Goal: Book appointment/travel/reservation

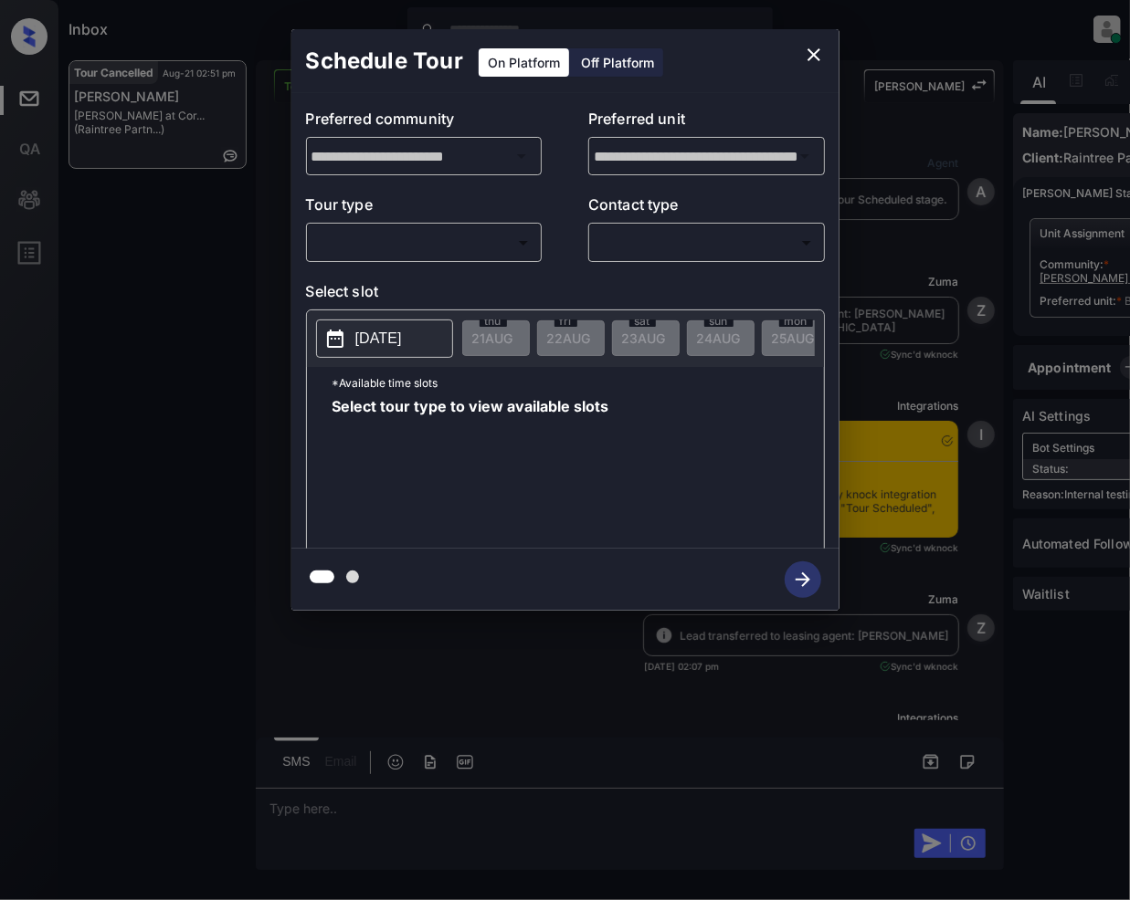
scroll to position [3657, 0]
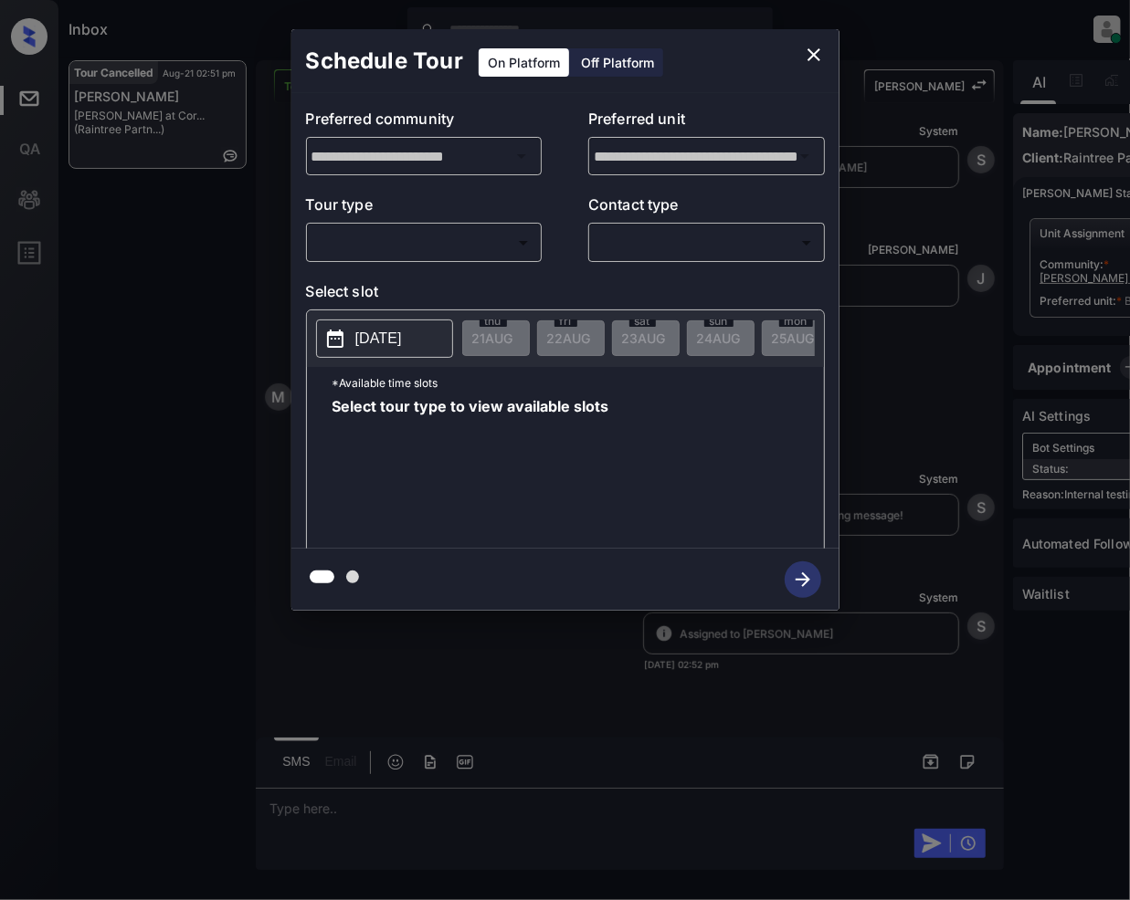
click at [491, 241] on body "Inbox Jeramie Castro Online Set yourself offline Set yourself on break Profile …" at bounding box center [565, 450] width 1130 height 900
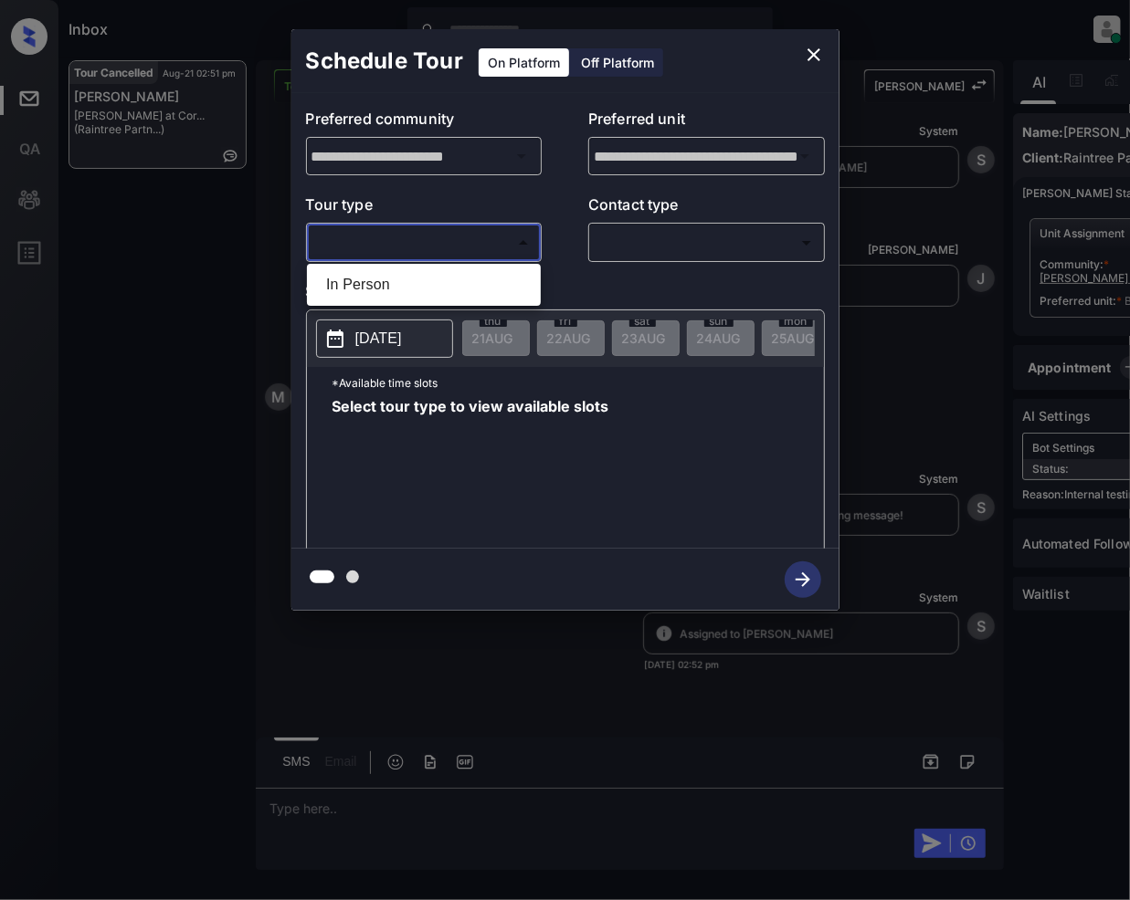
click at [327, 268] on ul "In Person" at bounding box center [424, 285] width 234 height 42
click at [348, 278] on li "In Person" at bounding box center [423, 284] width 225 height 33
type input "********"
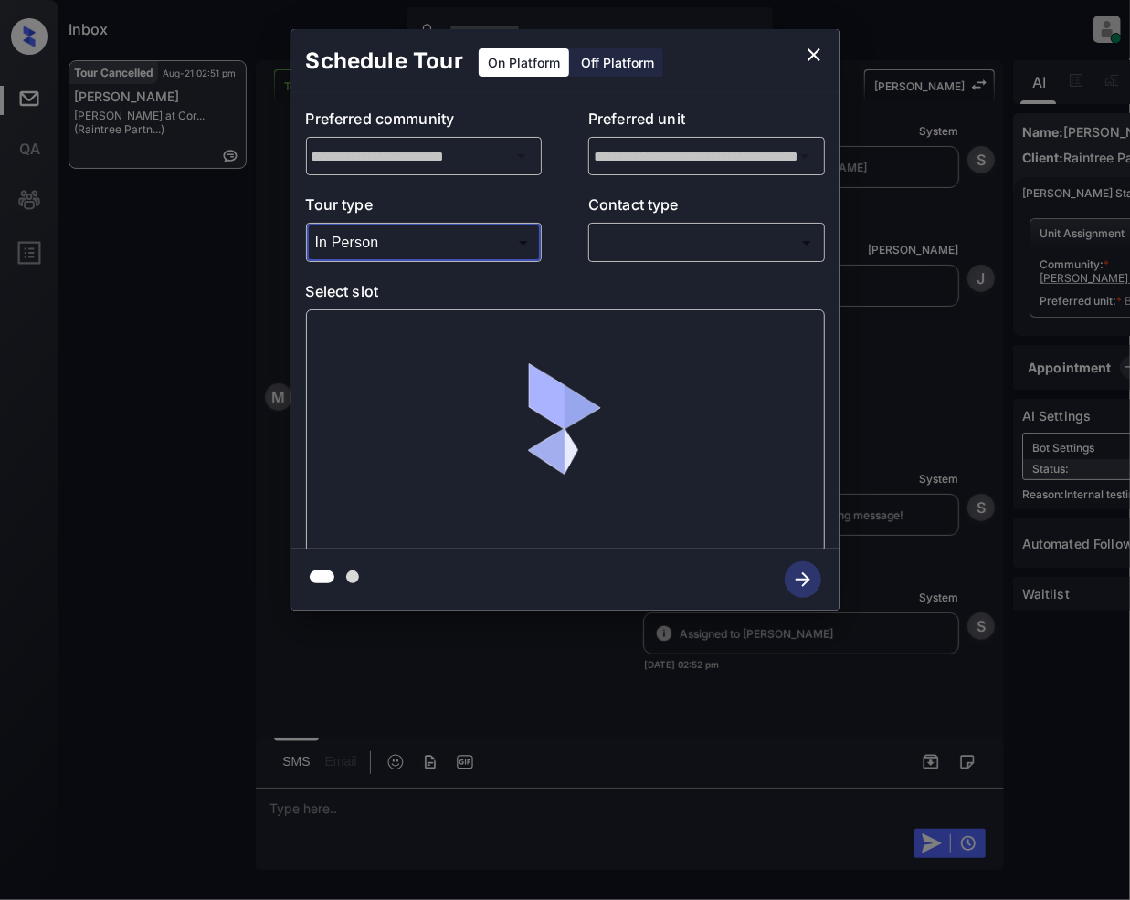
click at [651, 235] on body "Inbox Jeramie Castro Online Set yourself offline Set yourself on break Profile …" at bounding box center [565, 450] width 1130 height 900
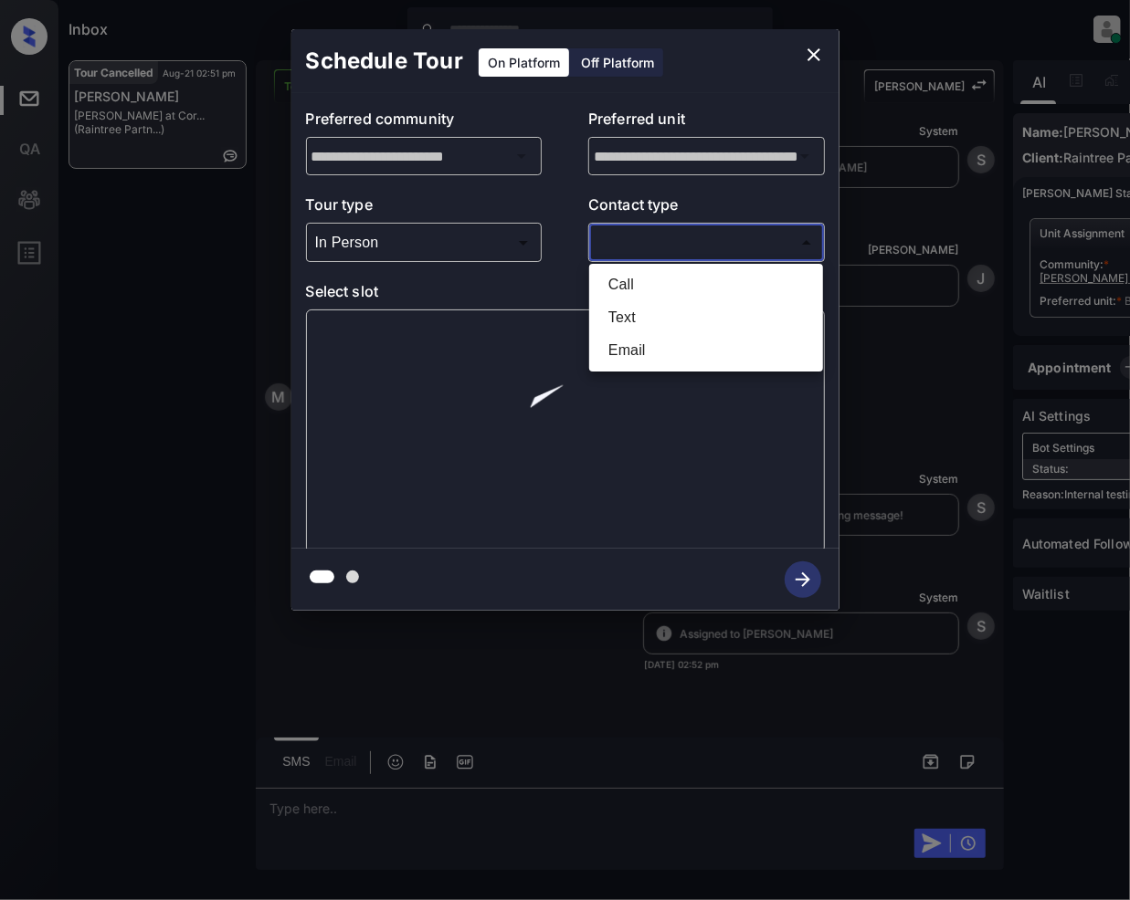
click at [641, 309] on li "Text" at bounding box center [706, 317] width 225 height 33
type input "****"
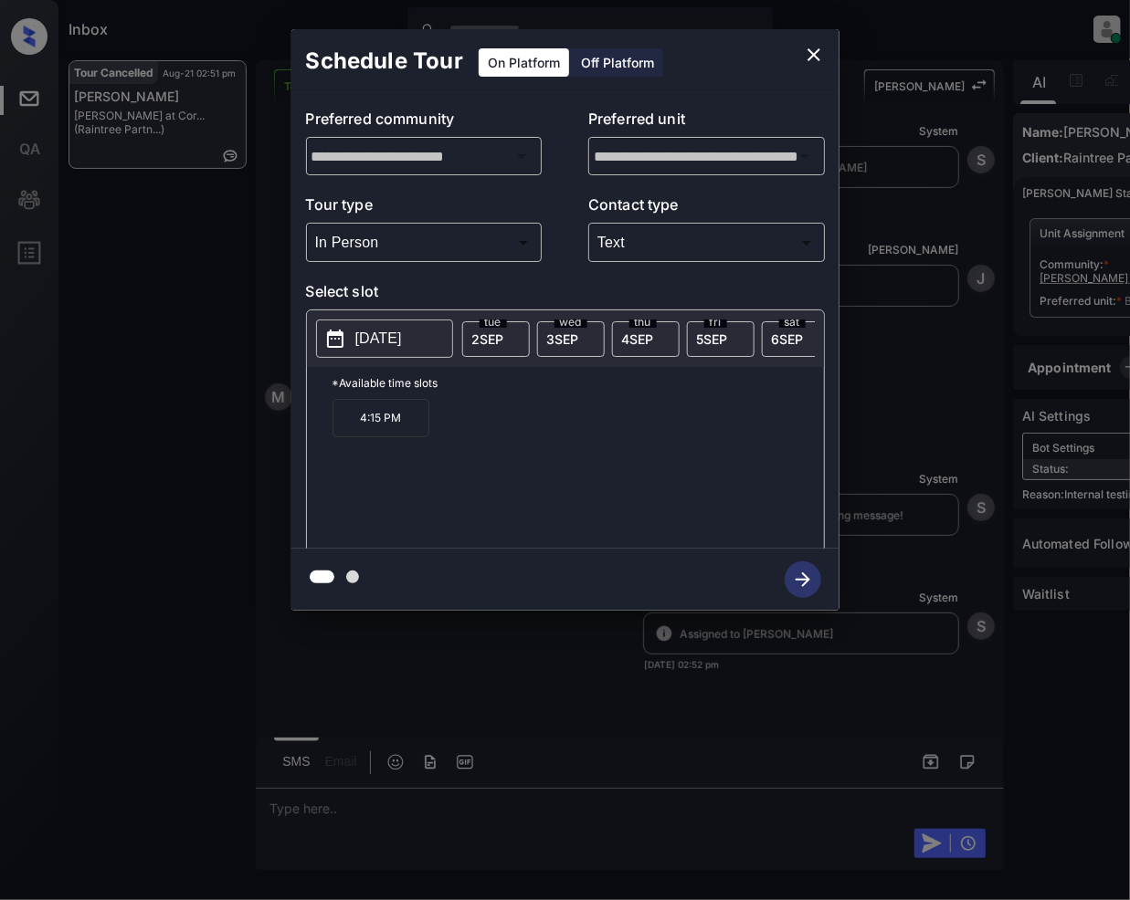
scroll to position [0, 910]
click at [396, 437] on p "10:00 AM" at bounding box center [380, 418] width 97 height 38
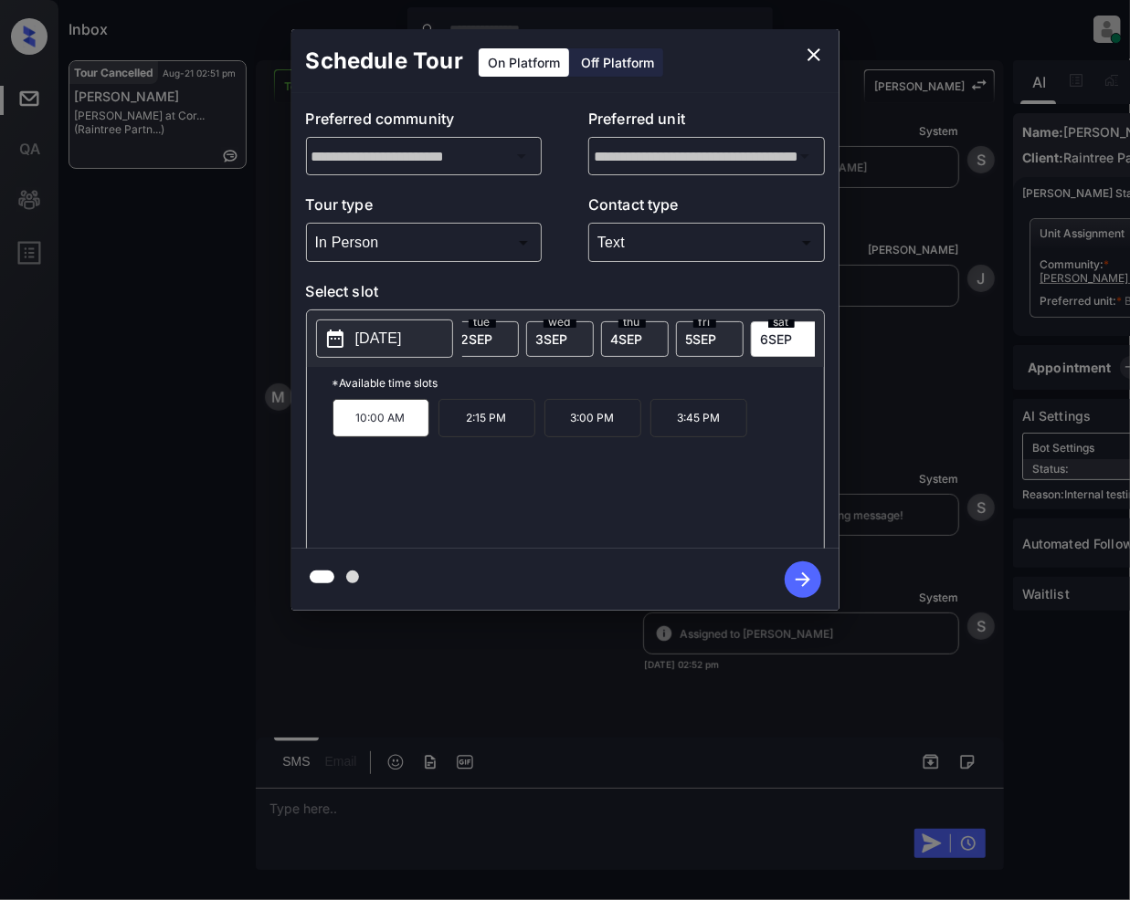
click at [787, 572] on icon "button" at bounding box center [802, 580] width 37 height 37
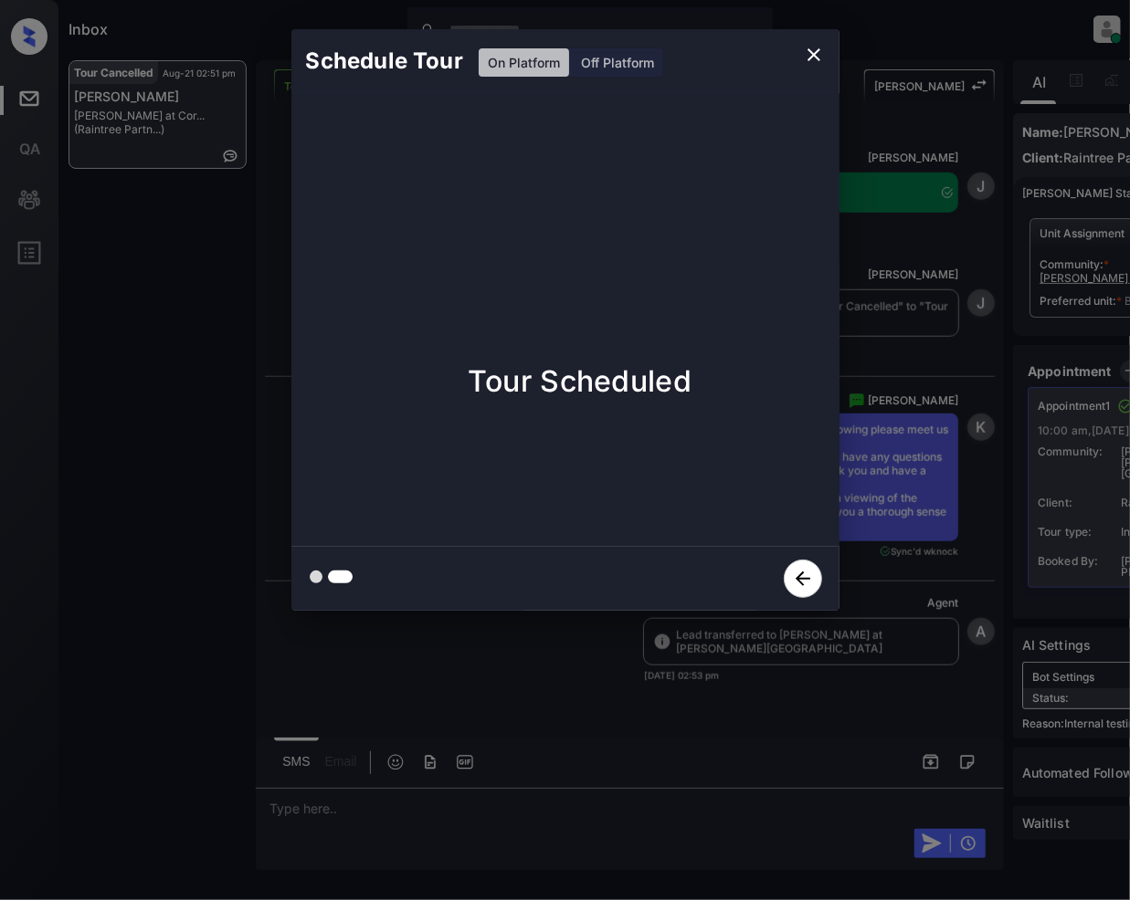
scroll to position [4206, 0]
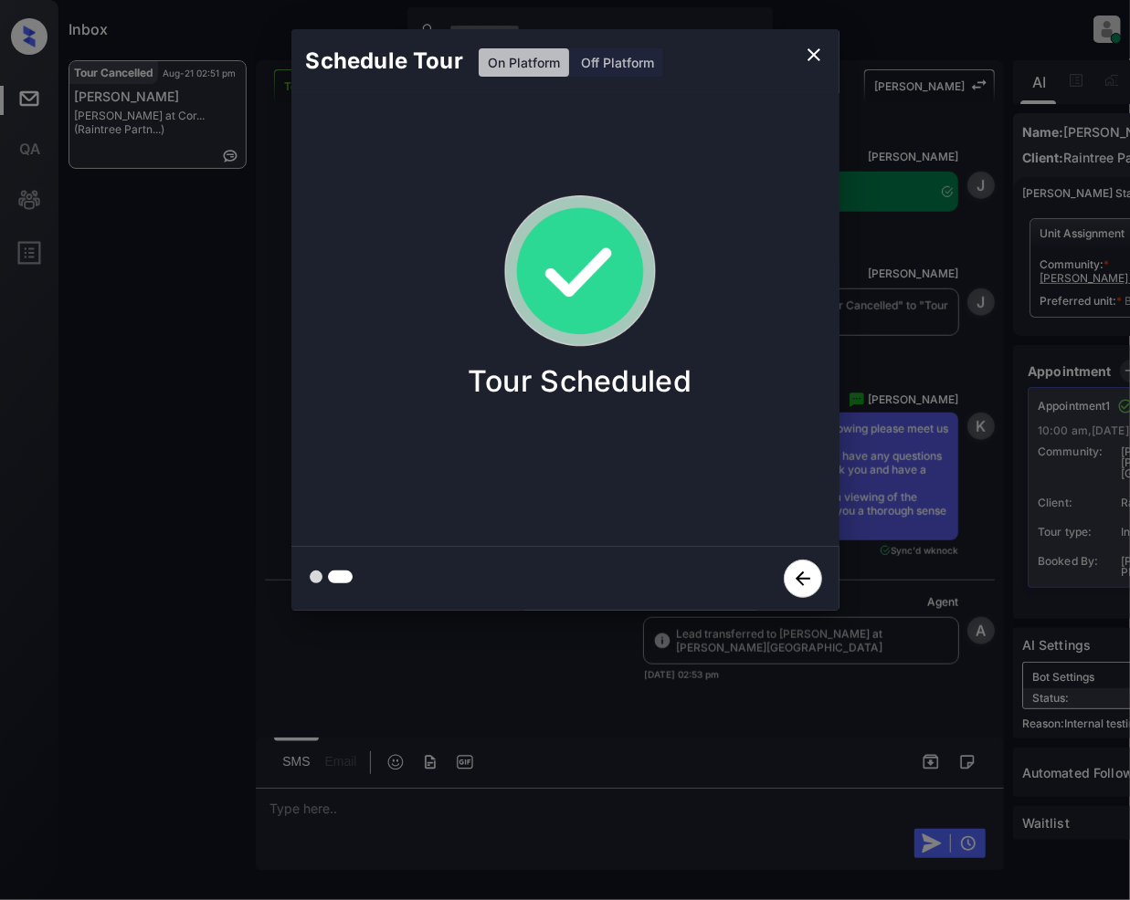
click at [811, 48] on icon "close" at bounding box center [814, 55] width 22 height 22
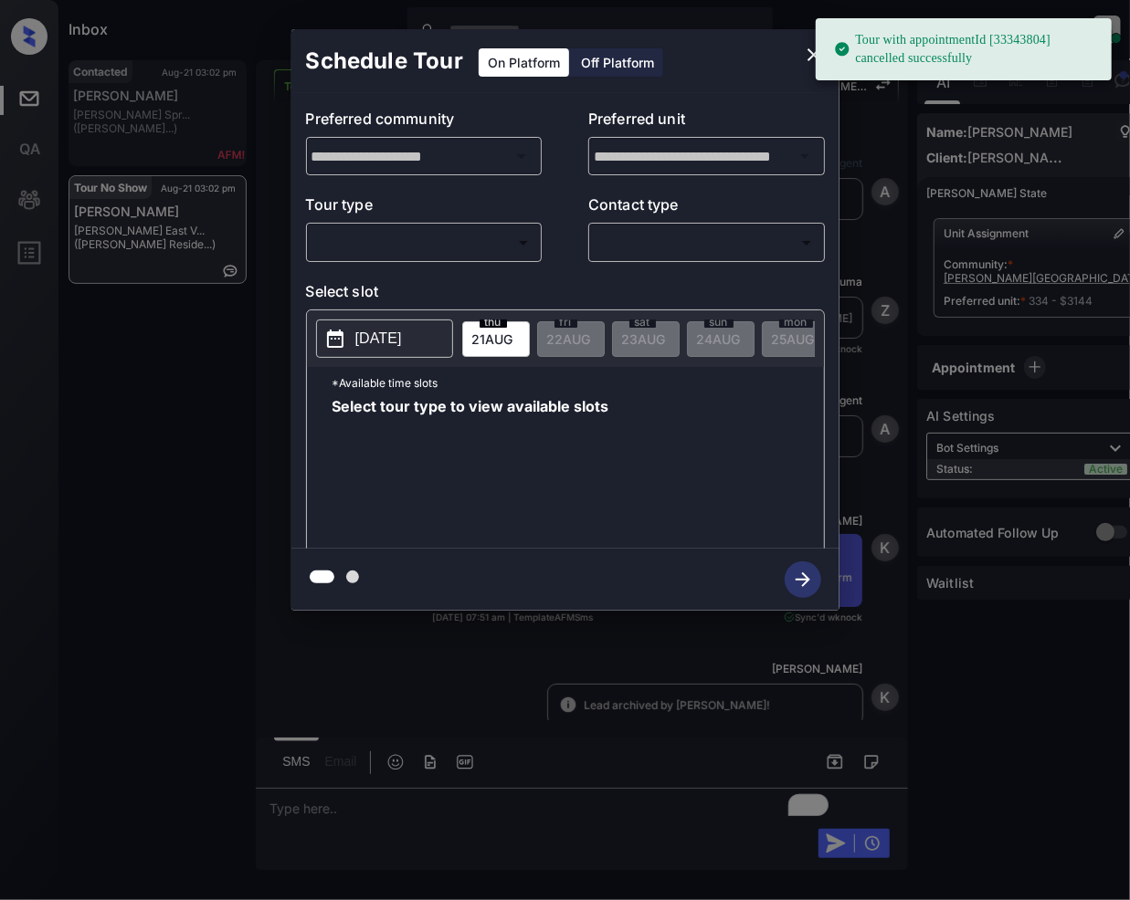
scroll to position [12653, 0]
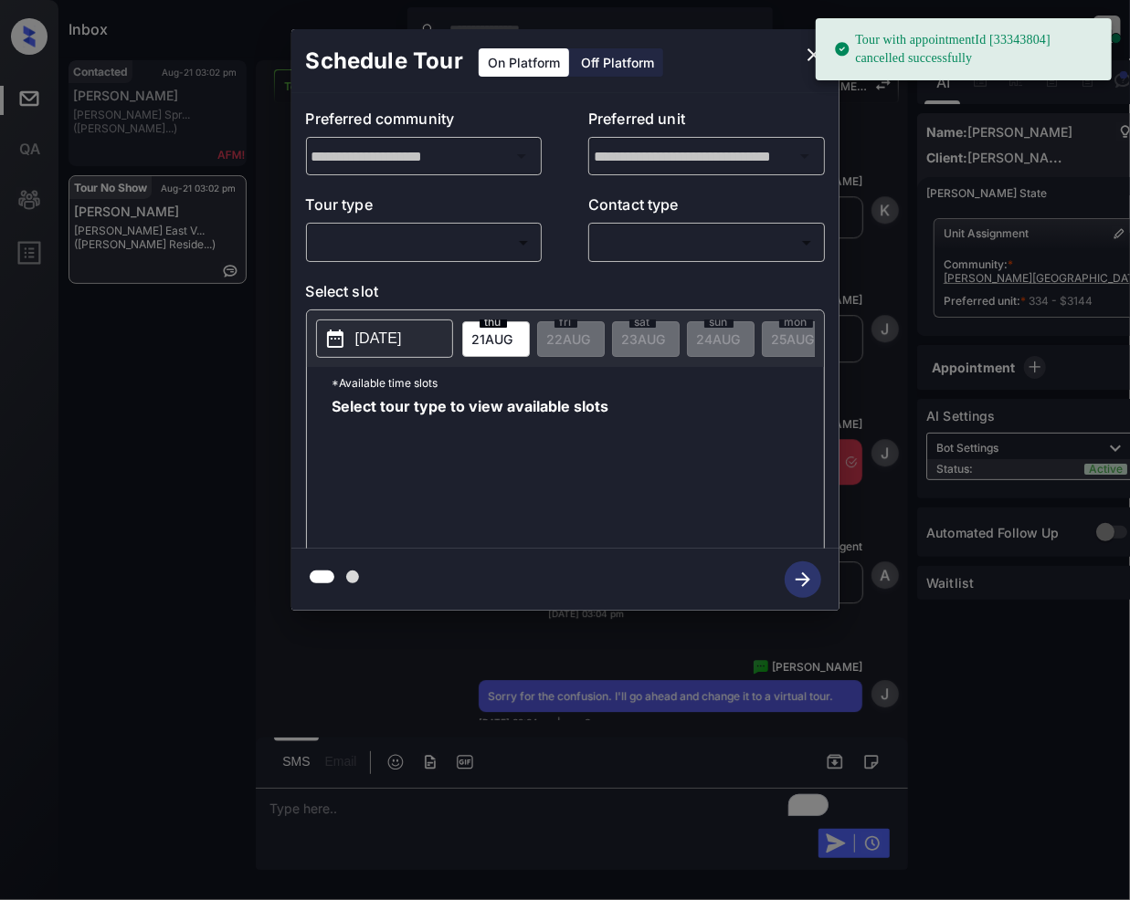
click at [411, 242] on body "Tour with appointmentId [33343804] cancelled successfully Inbox [PERSON_NAME] O…" at bounding box center [565, 450] width 1130 height 900
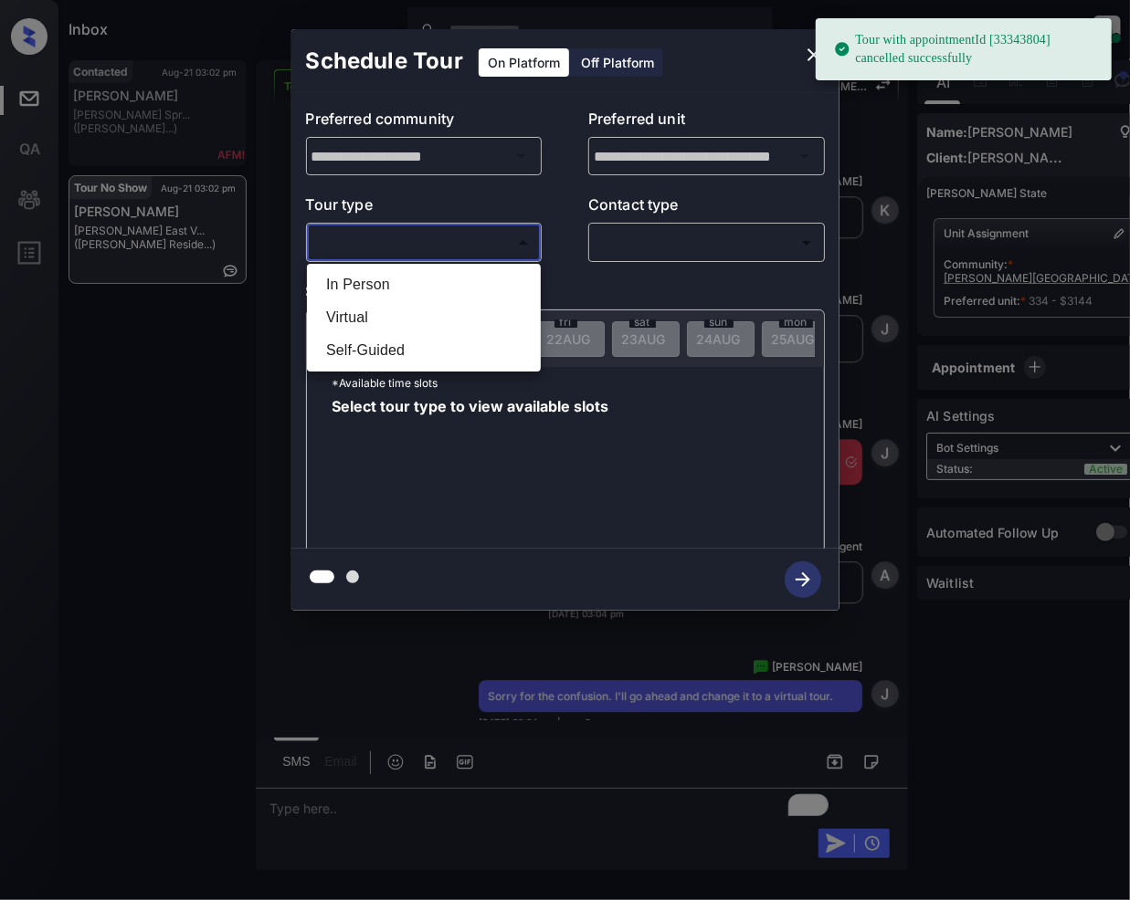
click at [395, 325] on li "Virtual" at bounding box center [423, 317] width 225 height 33
type input "*******"
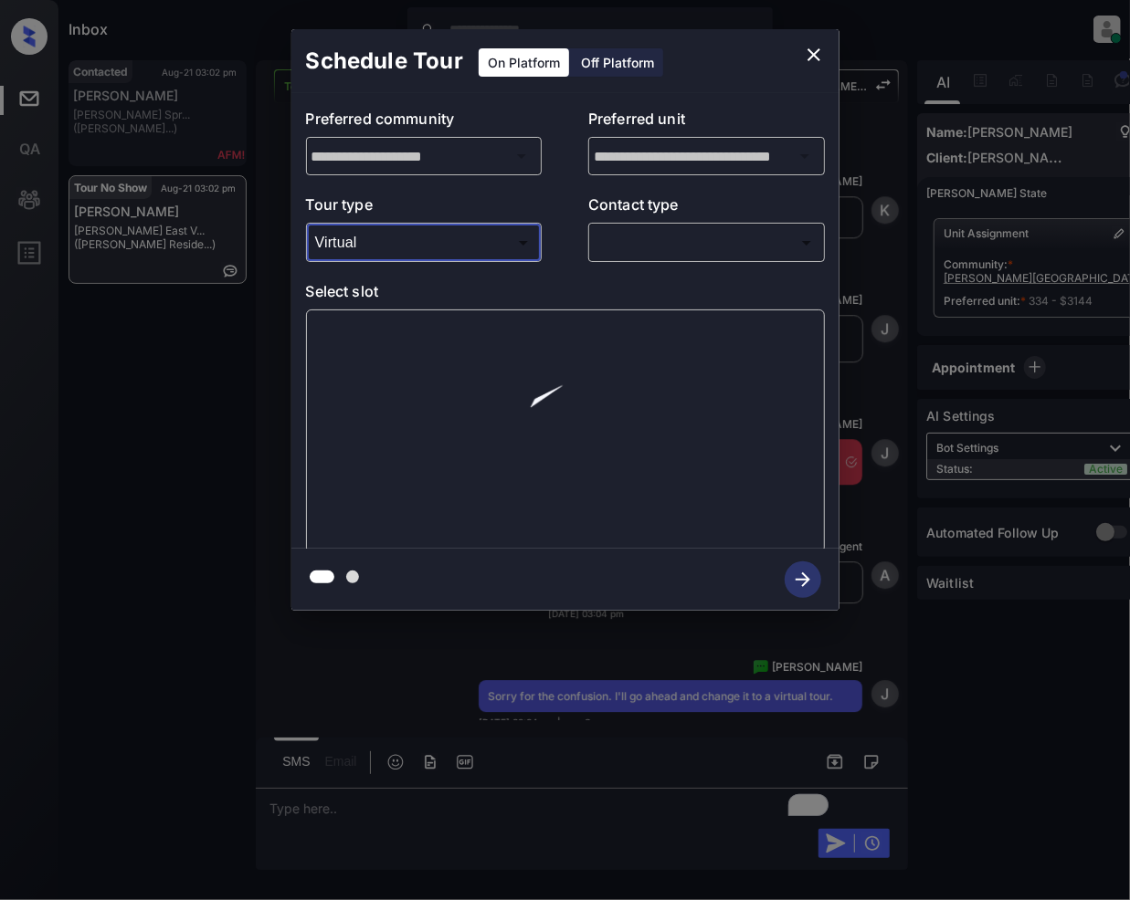
click at [644, 235] on body "Tour with appointmentId [33343804] cancelled successfully Inbox [PERSON_NAME] O…" at bounding box center [565, 450] width 1130 height 900
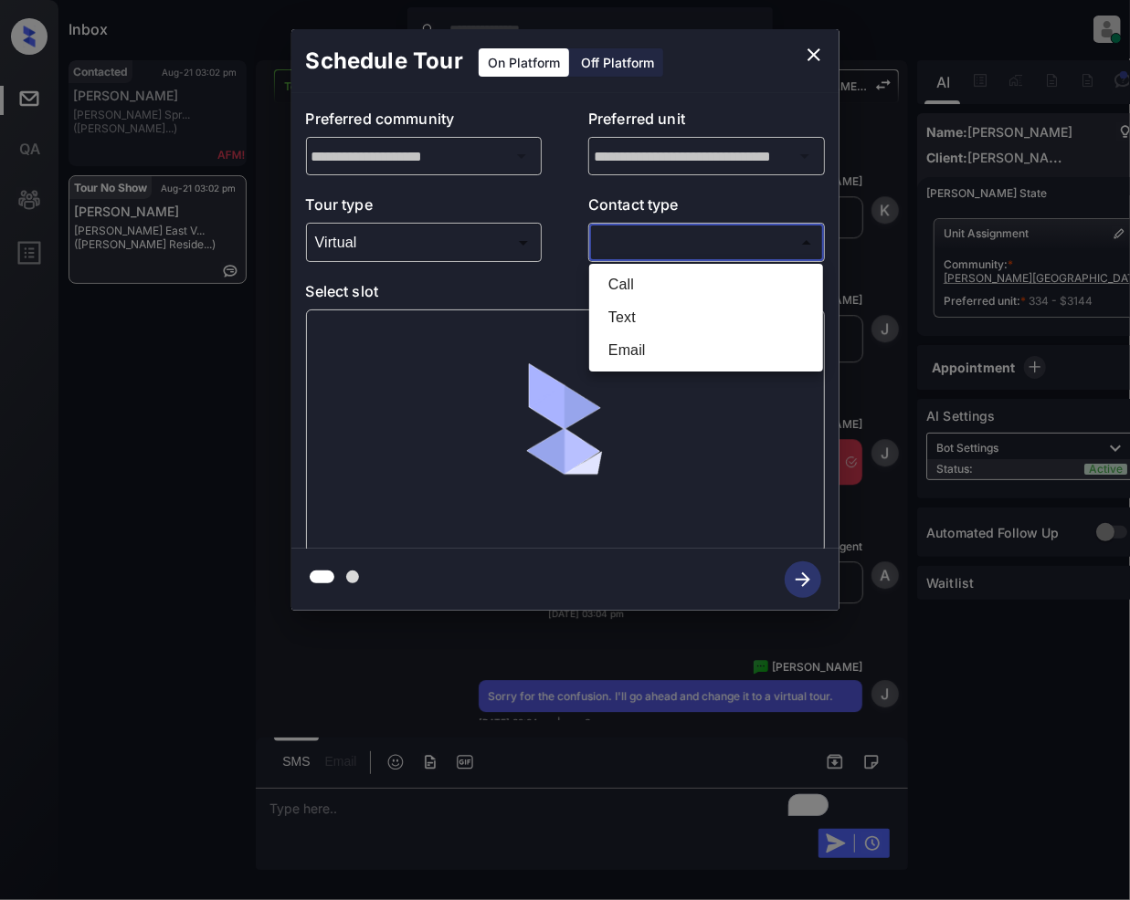
click at [632, 315] on li "Text" at bounding box center [706, 317] width 225 height 33
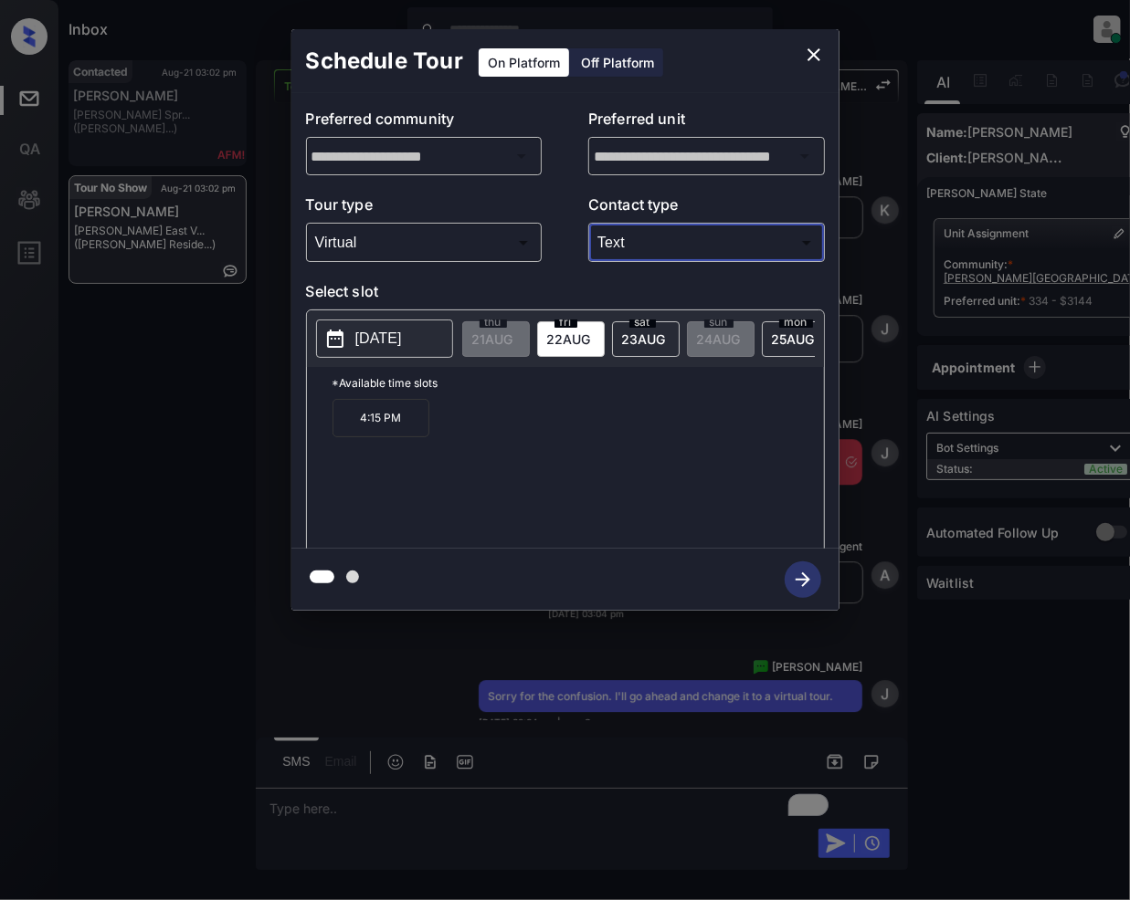
type input "****"
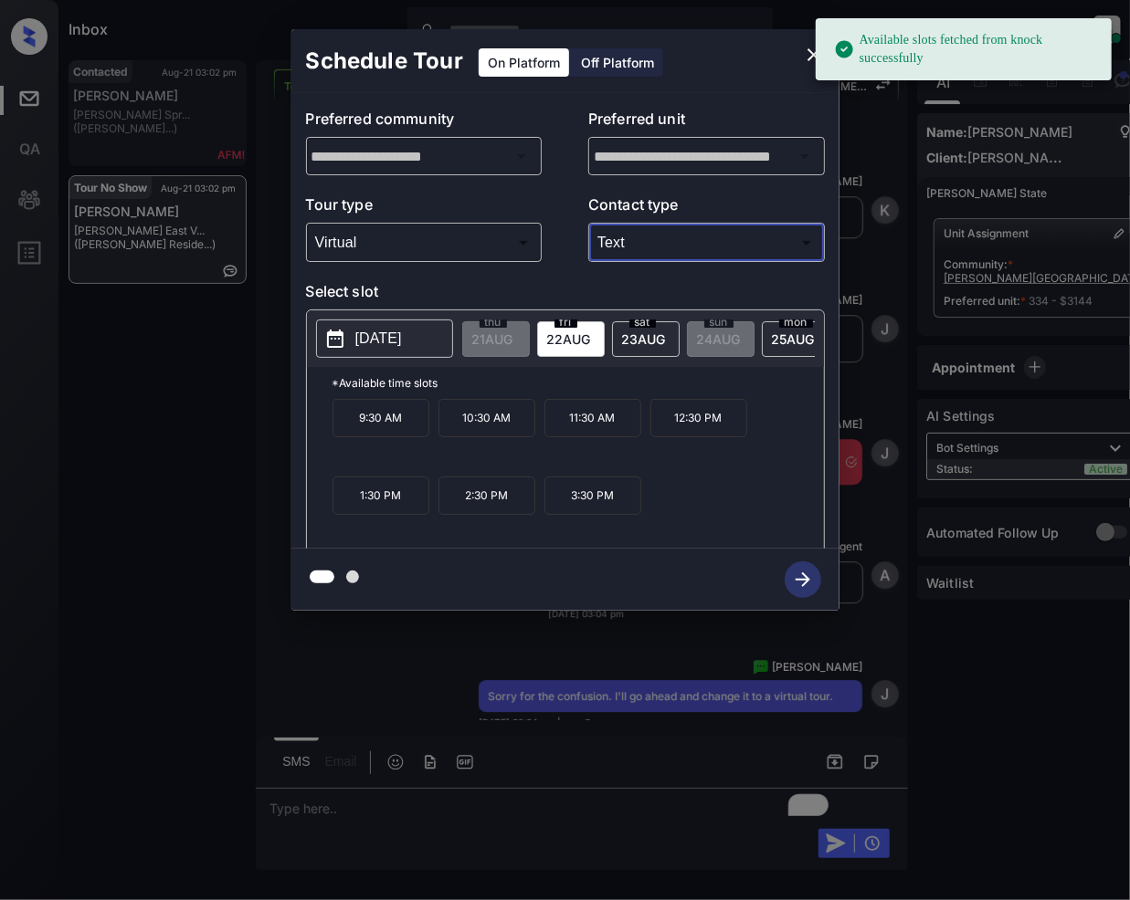
click at [374, 437] on p "9:30 AM" at bounding box center [380, 418] width 97 height 38
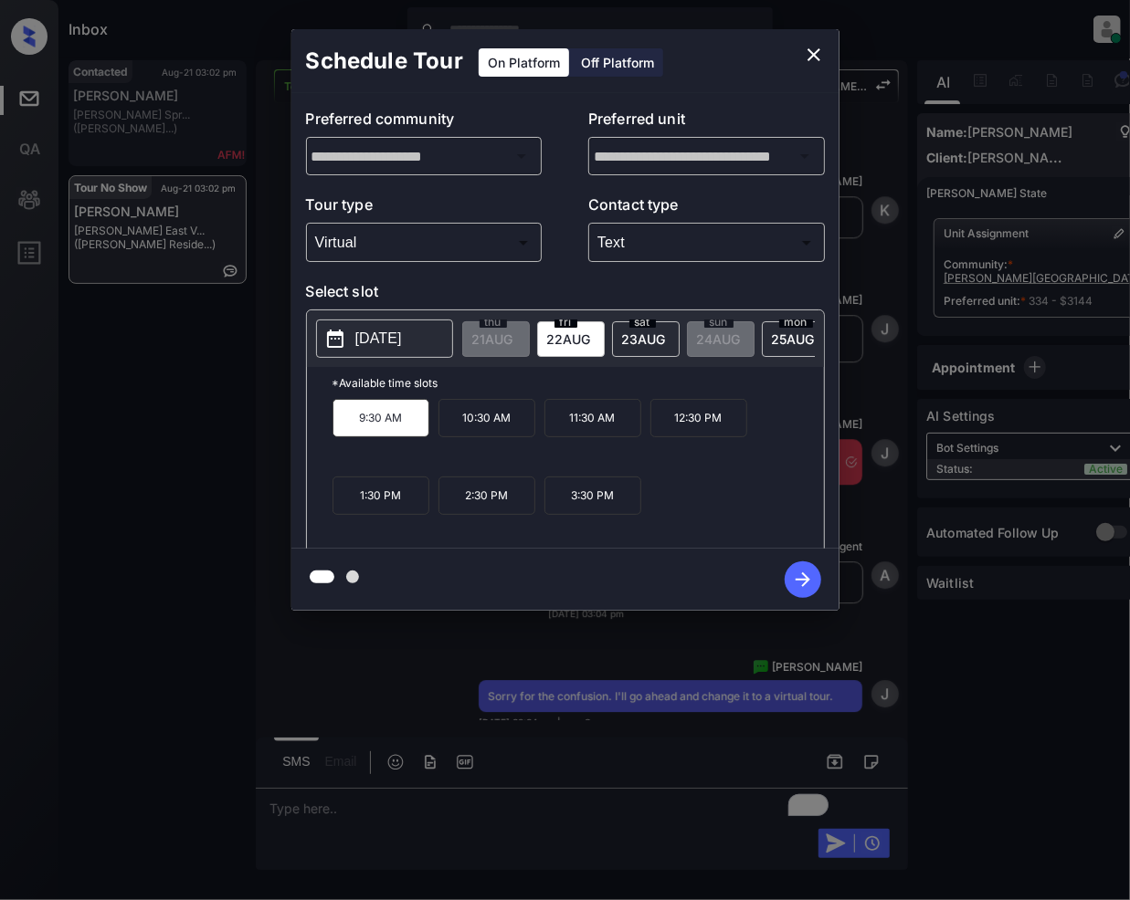
click at [819, 581] on icon "button" at bounding box center [802, 580] width 37 height 37
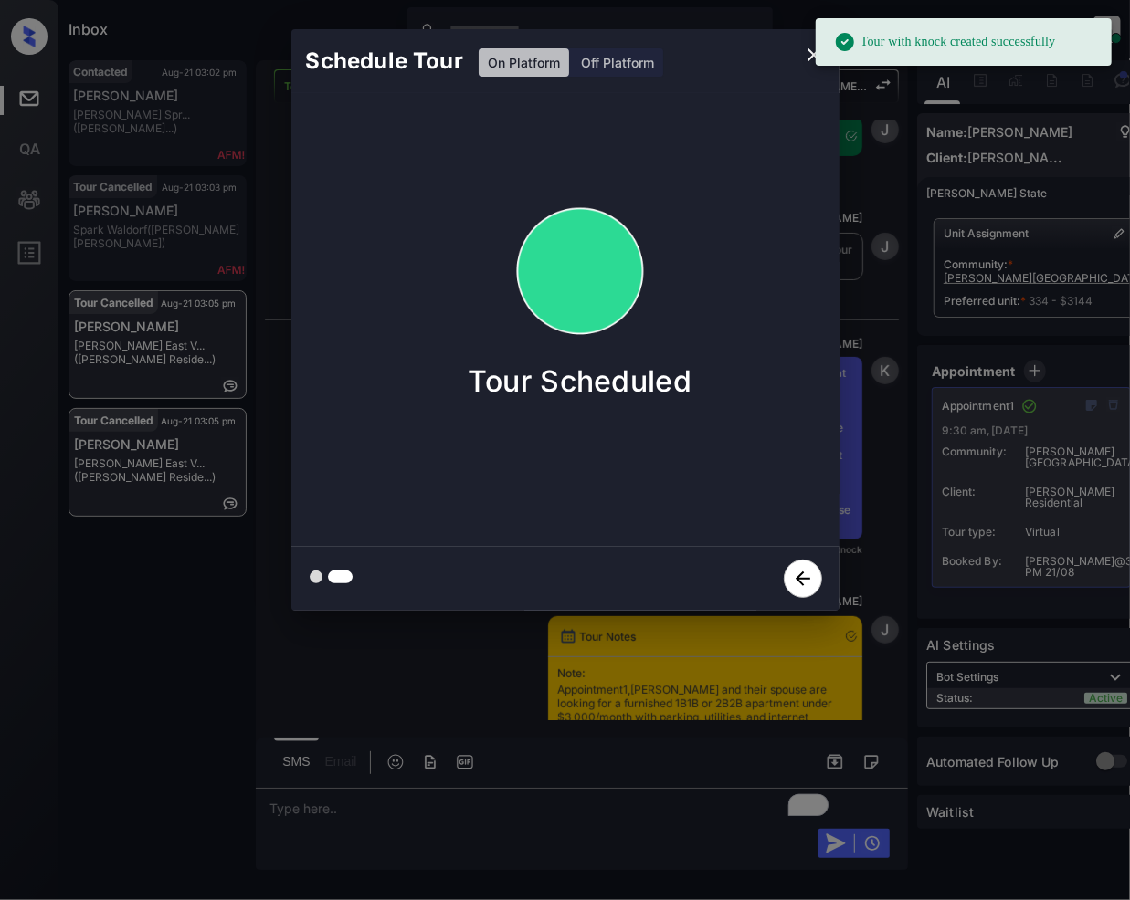
scroll to position [14103, 0]
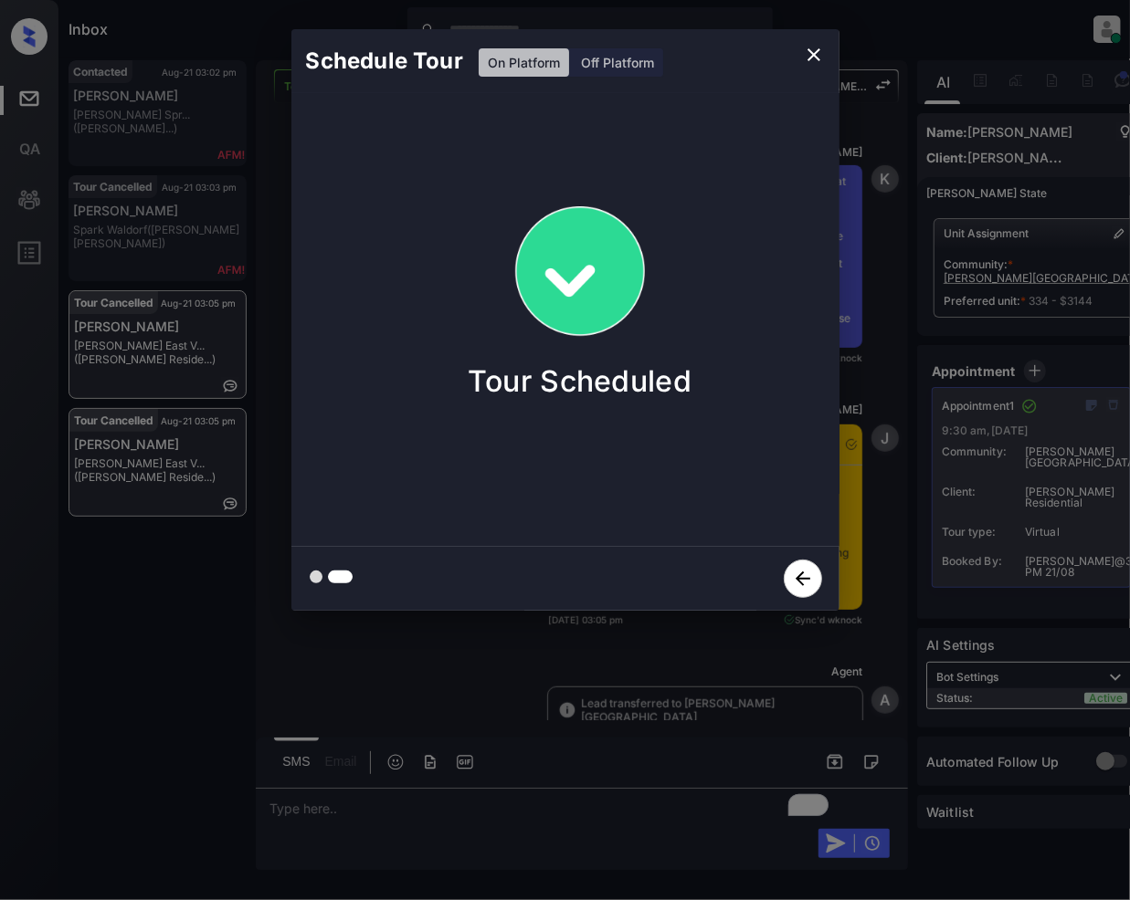
click at [808, 55] on icon "close" at bounding box center [814, 55] width 22 height 22
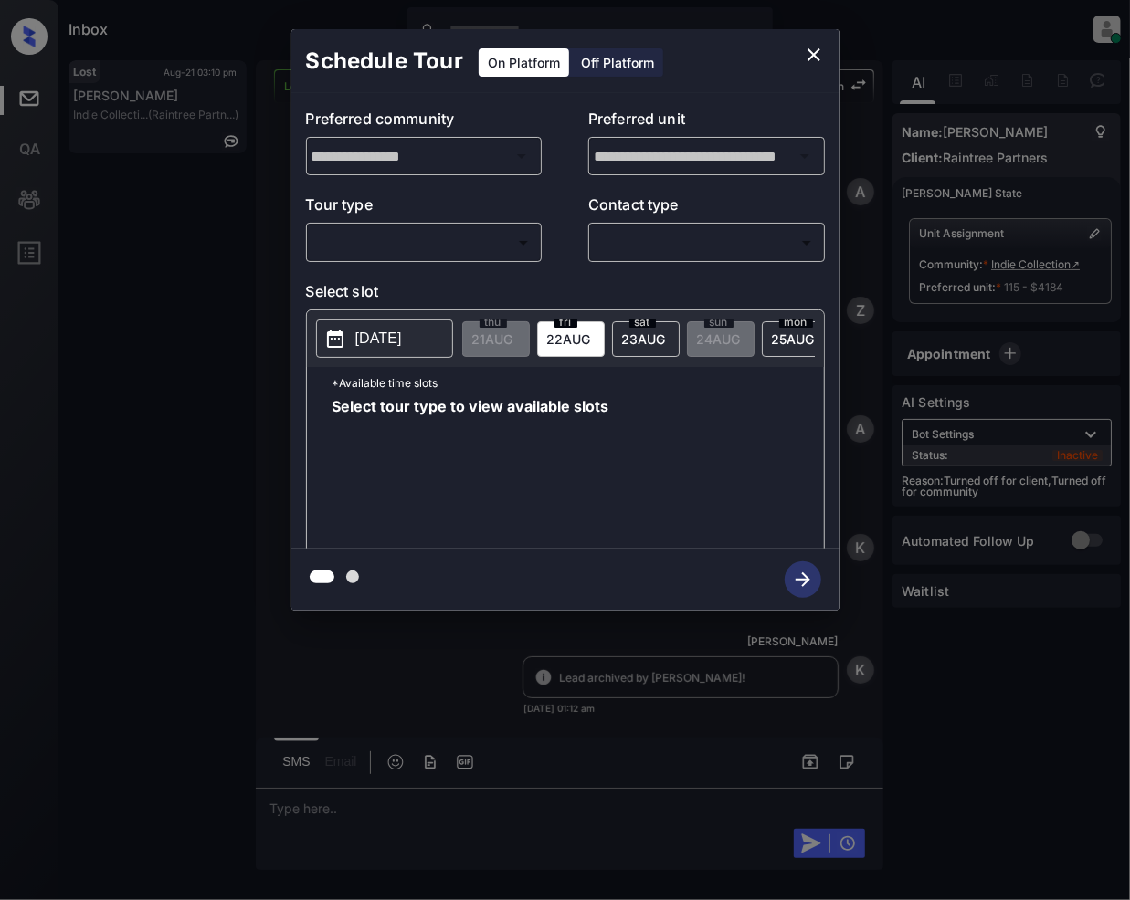
scroll to position [7314, 0]
click at [484, 249] on body "Inbox [PERSON_NAME] Online Set yourself offline Set yourself on break Profile S…" at bounding box center [565, 450] width 1130 height 900
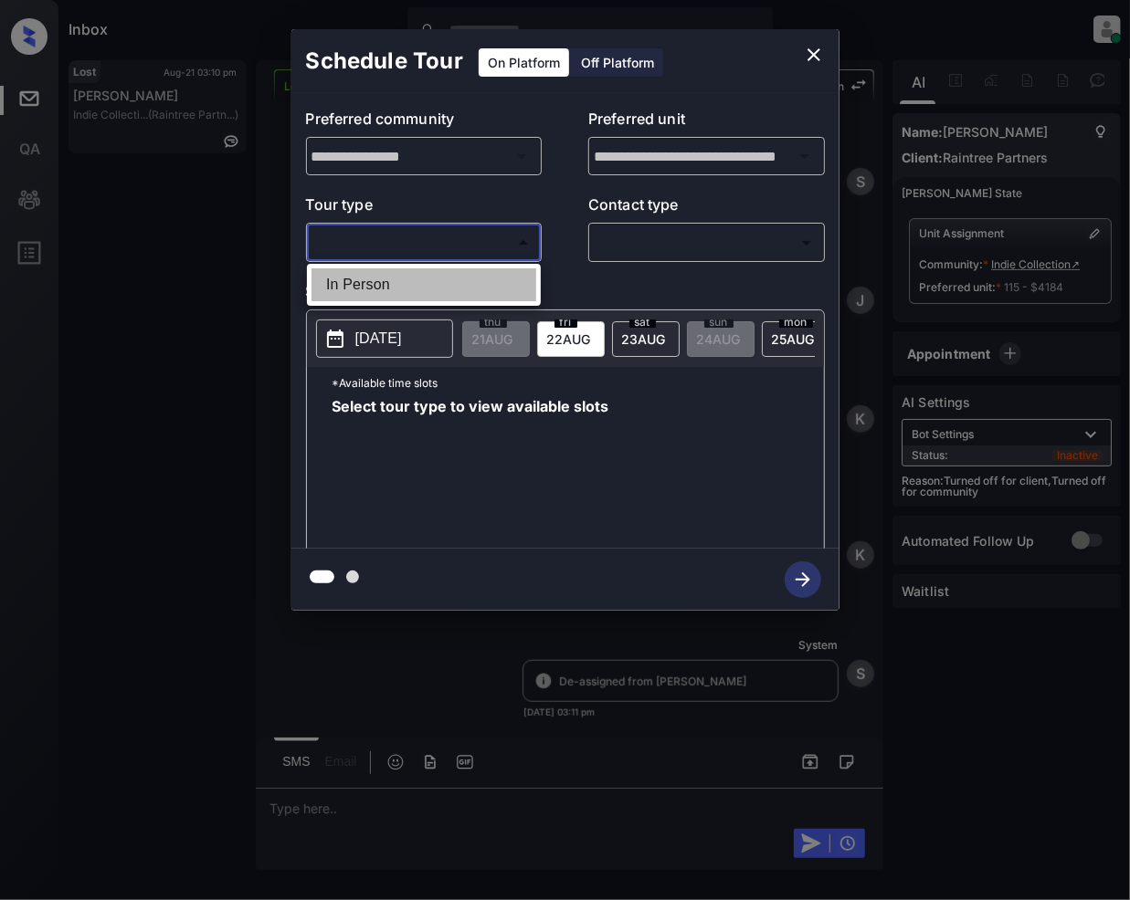
click at [404, 290] on li "In Person" at bounding box center [423, 284] width 225 height 33
type input "********"
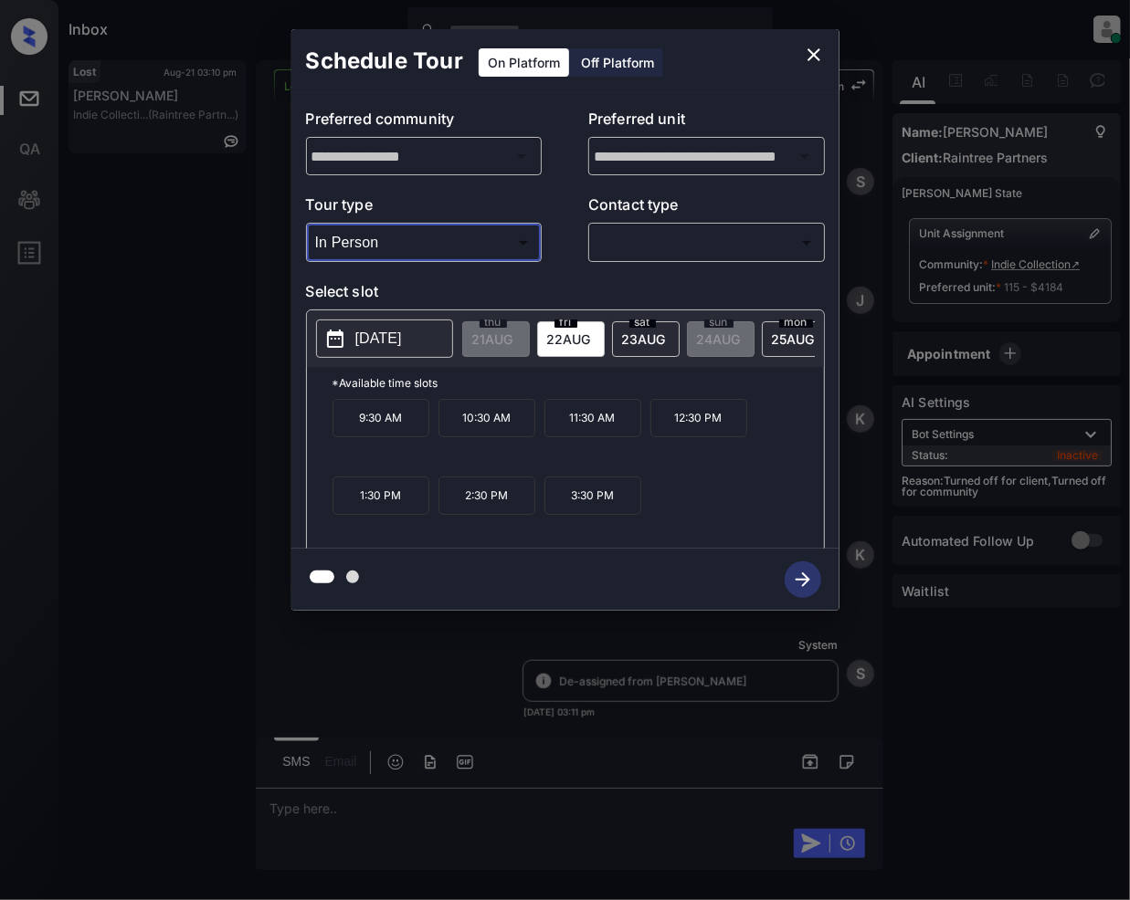
click at [643, 235] on body "Inbox [PERSON_NAME] Online Set yourself offline Set yourself on break Profile S…" at bounding box center [565, 450] width 1130 height 900
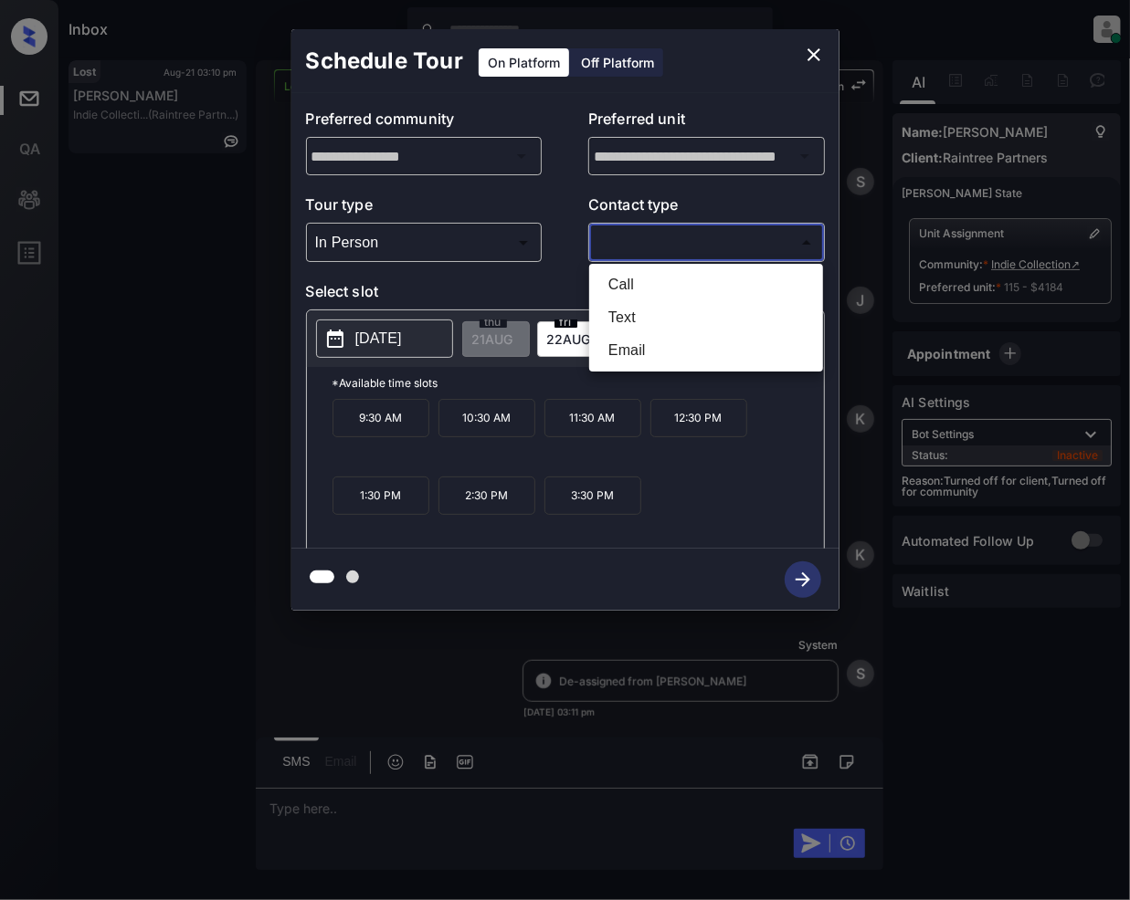
click at [625, 307] on li "Text" at bounding box center [706, 317] width 225 height 33
type input "****"
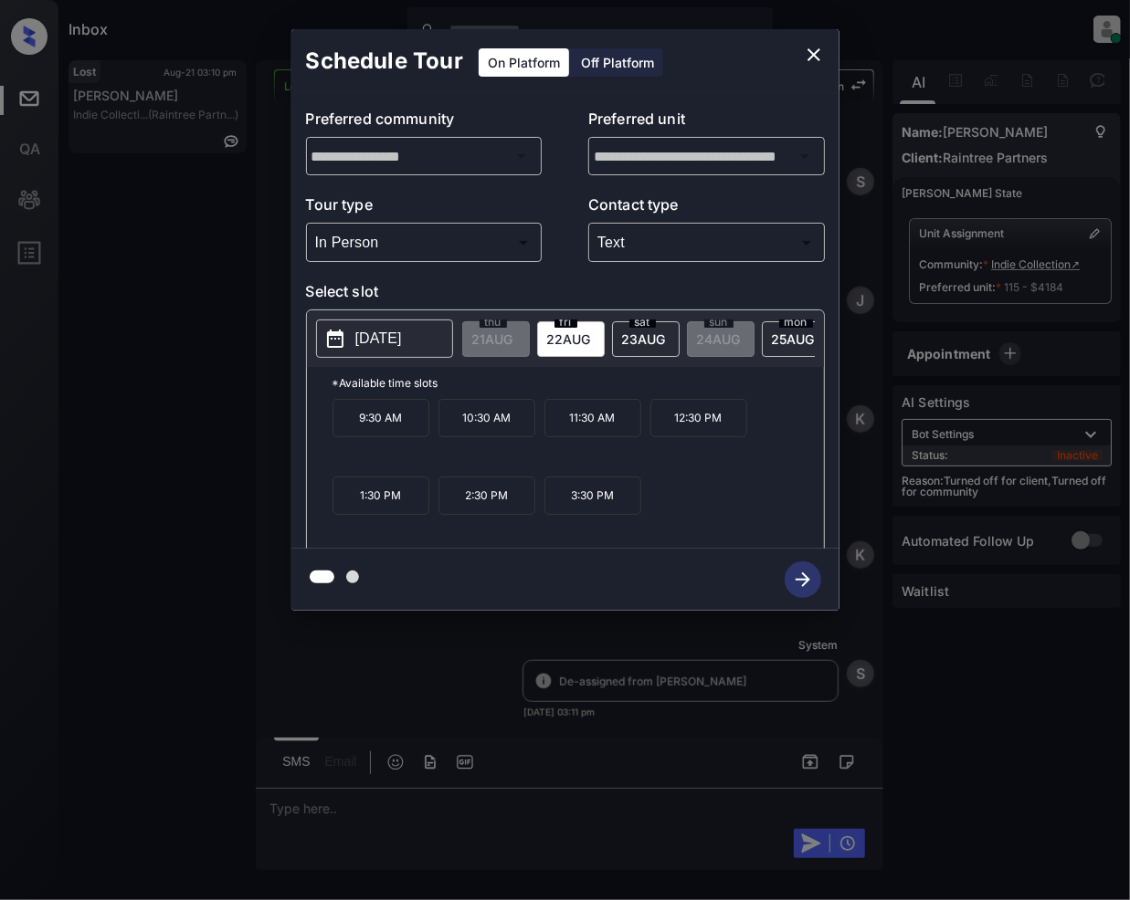
drag, startPoint x: 344, startPoint y: 343, endPoint x: 537, endPoint y: 426, distance: 209.5
click at [345, 342] on icon at bounding box center [335, 339] width 22 height 22
click at [573, 352] on div "[DATE]" at bounding box center [571, 339] width 68 height 36
click at [652, 352] on div "[DATE]" at bounding box center [646, 339] width 68 height 36
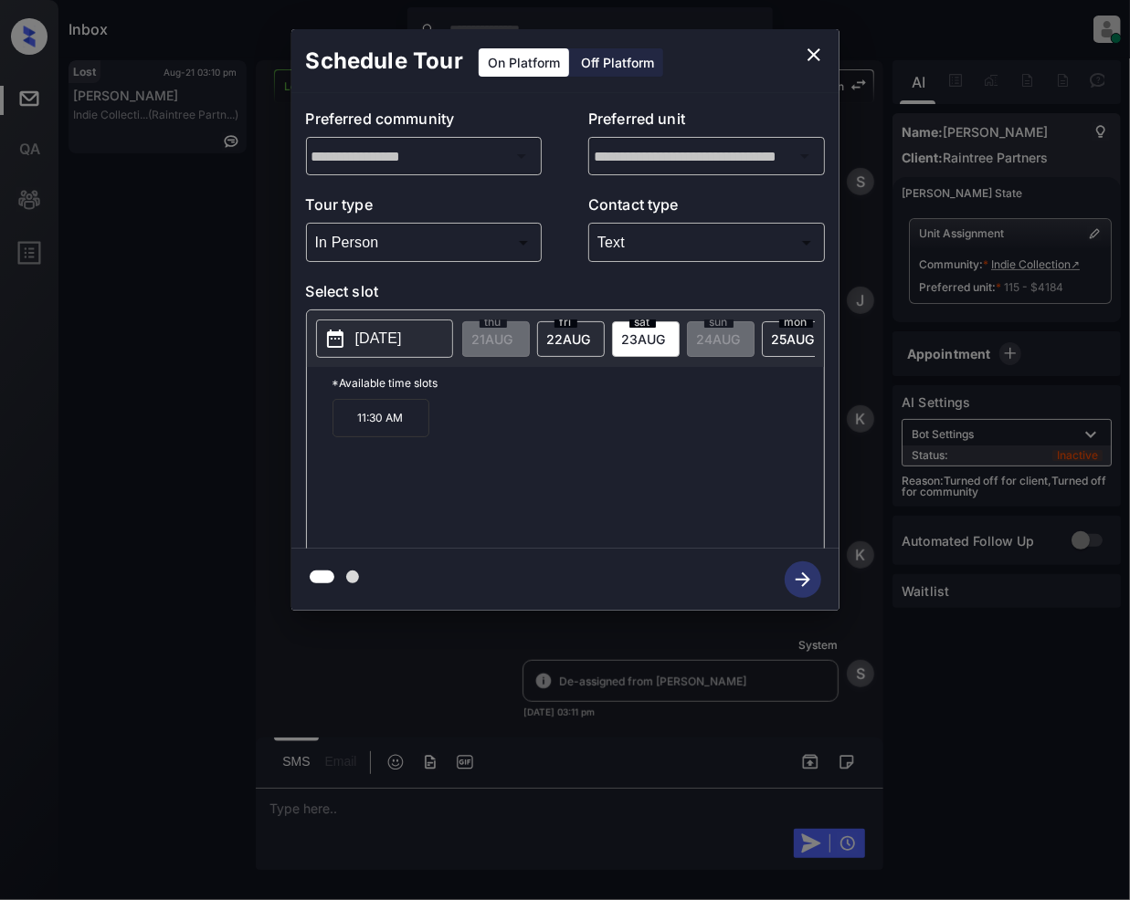
click at [513, 341] on span "[DATE]" at bounding box center [492, 339] width 41 height 16
drag, startPoint x: 577, startPoint y: 340, endPoint x: 639, endPoint y: 590, distance: 257.8
click at [513, 342] on span "22 AUG" at bounding box center [492, 339] width 41 height 16
click at [811, 60] on icon "close" at bounding box center [814, 55] width 22 height 22
